Goal: Information Seeking & Learning: Find specific page/section

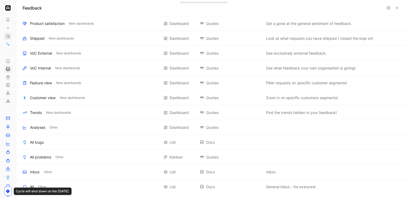
click at [10, 38] on use at bounding box center [7, 36] width 3 height 3
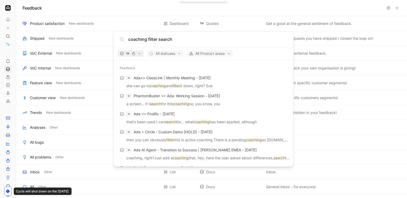
click at [132, 54] on icon "button" at bounding box center [134, 54] width 4 height 4
click at [129, 52] on div at bounding box center [203, 99] width 407 height 198
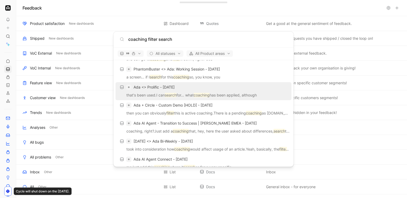
scroll to position [28, 0]
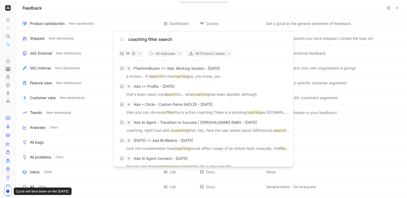
click at [175, 40] on input "coaching filter search" at bounding box center [207, 39] width 159 height 6
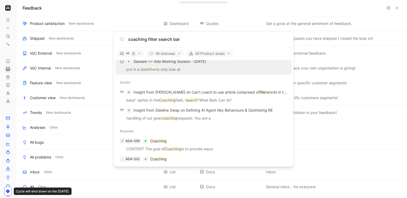
scroll to position [70, 0]
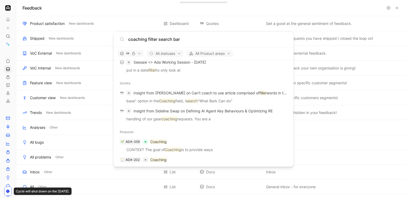
type input "coaching filter search bar"
